Goal: Transaction & Acquisition: Purchase product/service

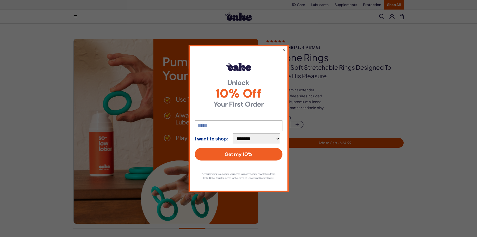
click at [284, 47] on button "×" at bounding box center [283, 49] width 3 height 6
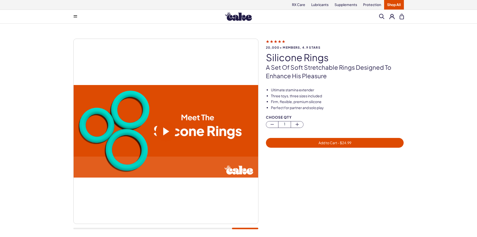
click at [164, 130] on span at bounding box center [166, 131] width 6 height 8
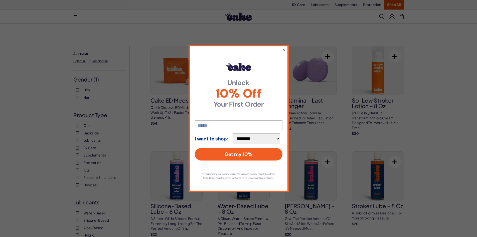
click at [284, 49] on button "×" at bounding box center [283, 49] width 3 height 6
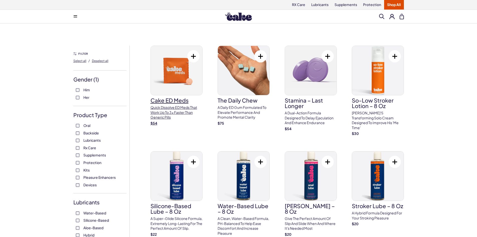
click at [172, 107] on p "Quick dissolve ED Meds that work up to 3x faster than generic pills" at bounding box center [176, 112] width 52 height 15
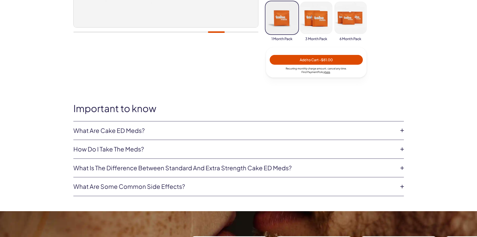
scroll to position [200, 0]
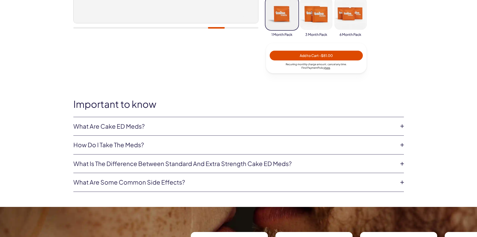
click at [402, 125] on icon at bounding box center [402, 126] width 8 height 8
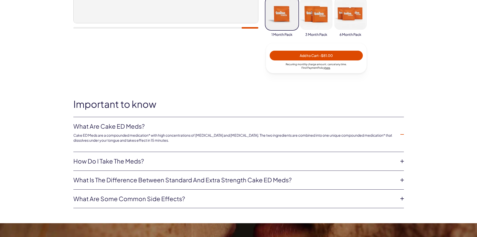
click at [401, 161] on icon at bounding box center [402, 161] width 8 height 8
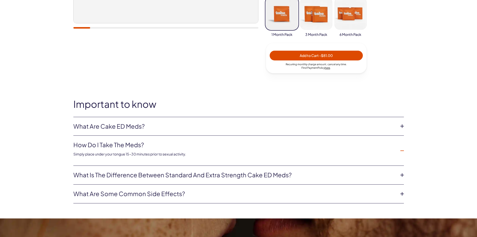
click at [402, 174] on icon at bounding box center [402, 175] width 8 height 8
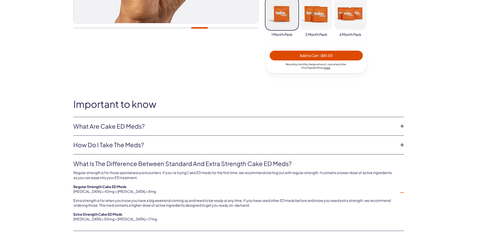
scroll to position [50, 0]
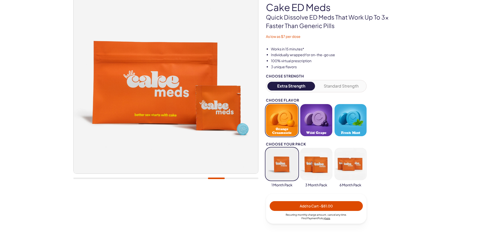
click at [354, 117] on button "Fresh Mint" at bounding box center [350, 120] width 32 height 32
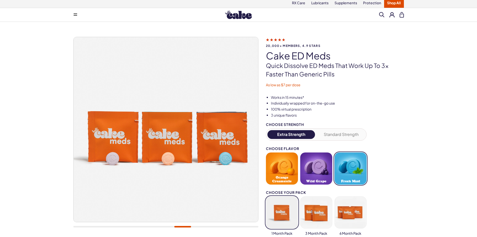
scroll to position [0, 0]
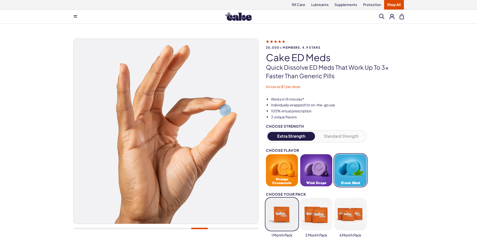
click at [393, 16] on button at bounding box center [391, 16] width 5 height 5
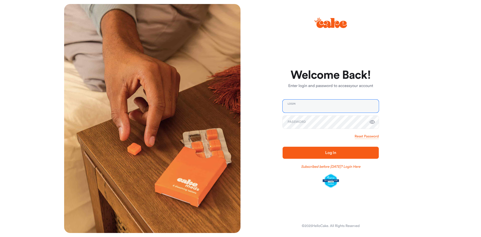
type input "**********"
click at [331, 153] on span "Log In" at bounding box center [330, 152] width 11 height 4
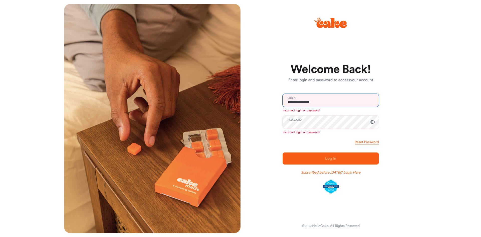
click at [328, 104] on input "**********" at bounding box center [330, 100] width 96 height 13
click at [373, 122] on icon "button" at bounding box center [372, 122] width 6 height 6
